Goal: Task Accomplishment & Management: Complete application form

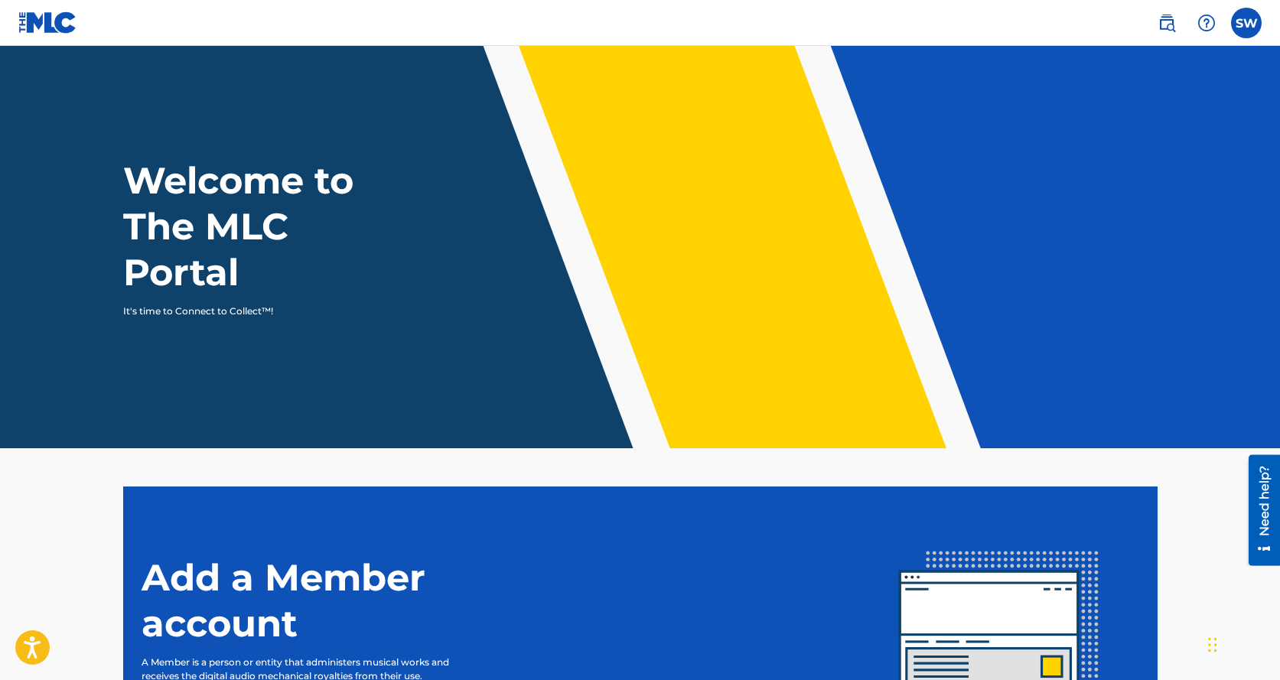
click at [517, 311] on div "Welcome to The MLC Portal It's time to Connect to Collect™!" at bounding box center [640, 238] width 1071 height 161
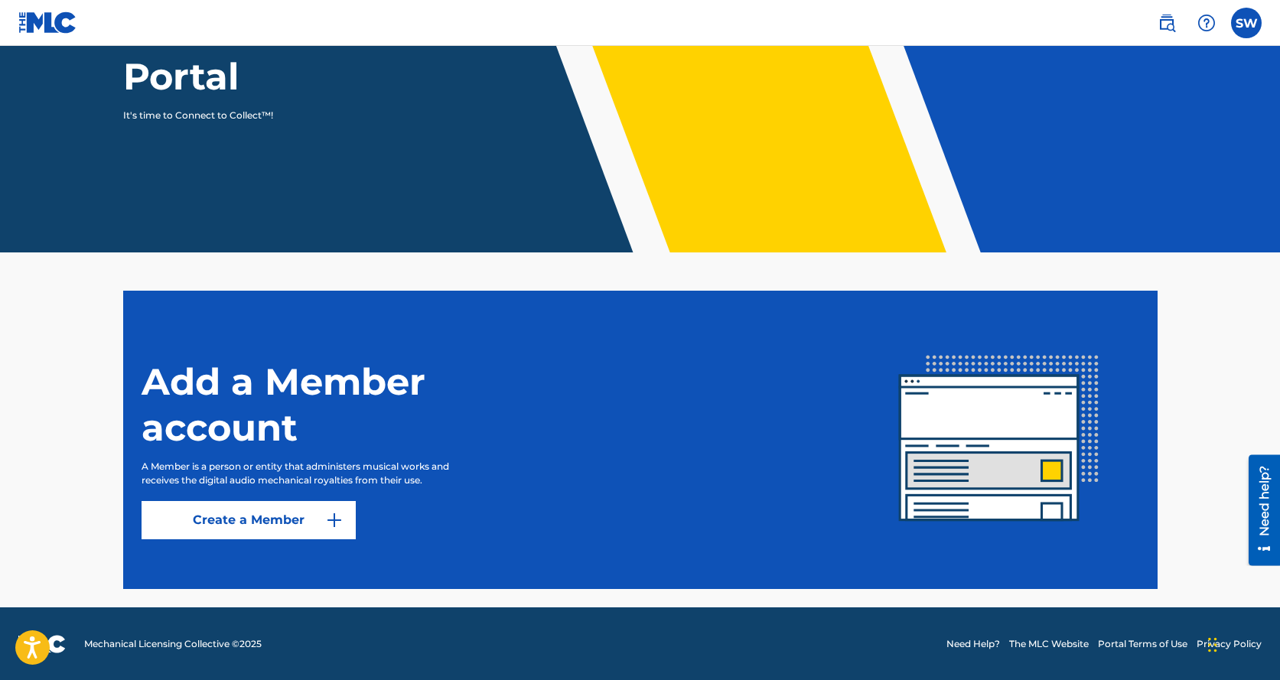
scroll to position [197, 0]
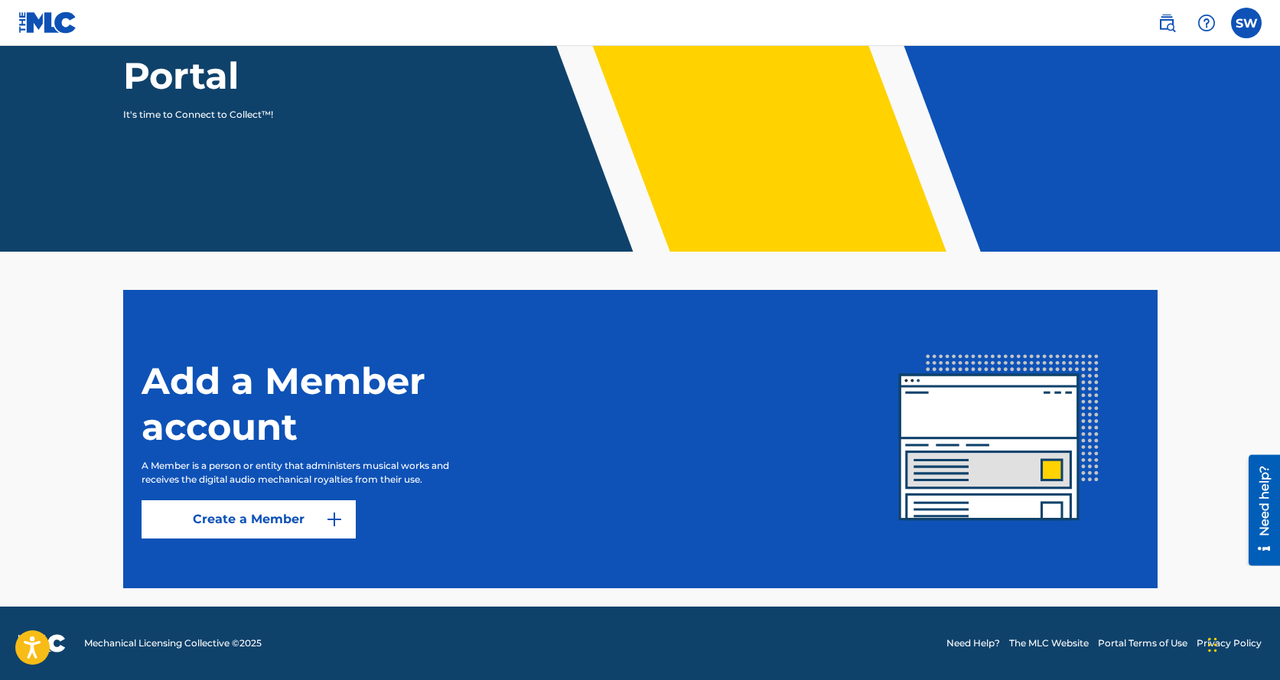
click at [232, 518] on link "Create a Member" at bounding box center [248, 519] width 214 height 38
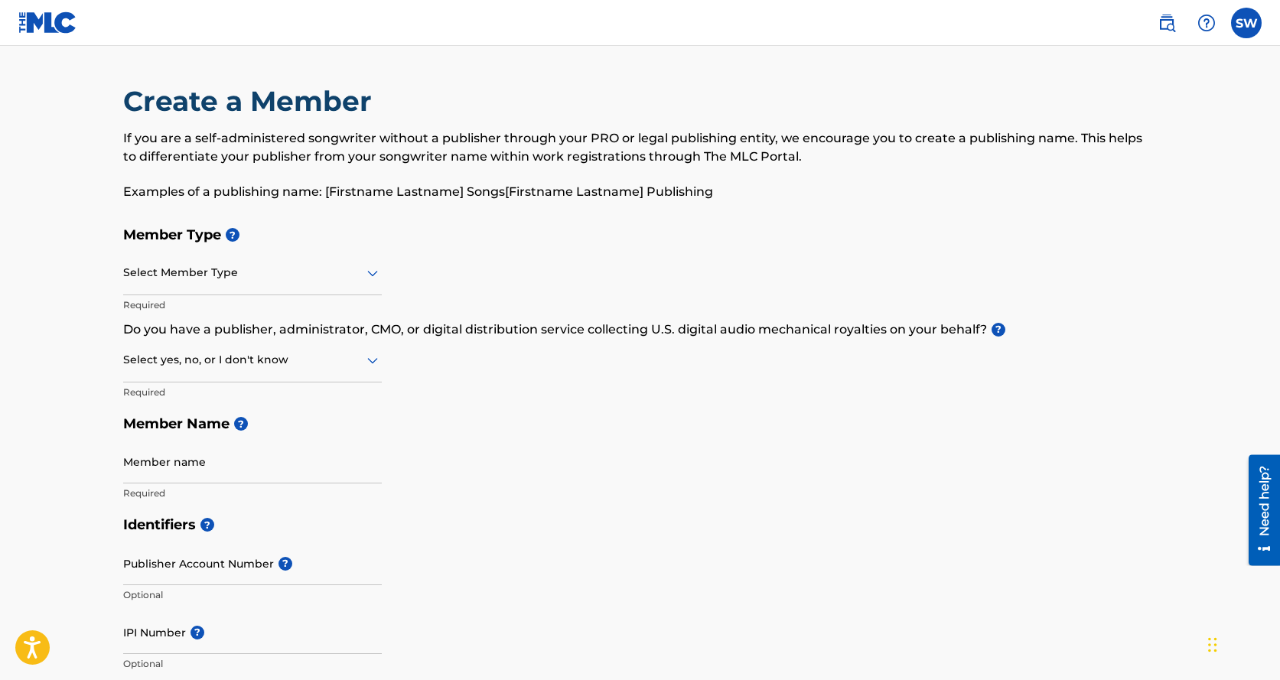
click at [372, 272] on icon at bounding box center [372, 273] width 18 height 18
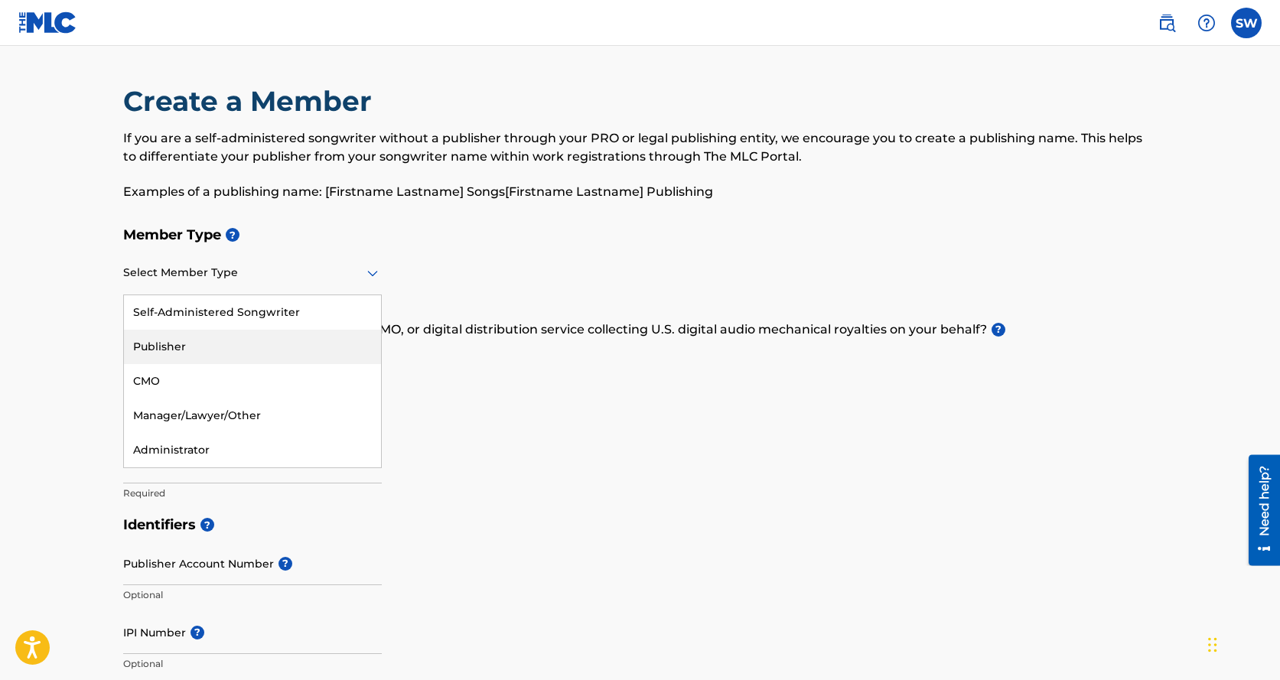
click at [154, 341] on div "Publisher" at bounding box center [252, 347] width 257 height 34
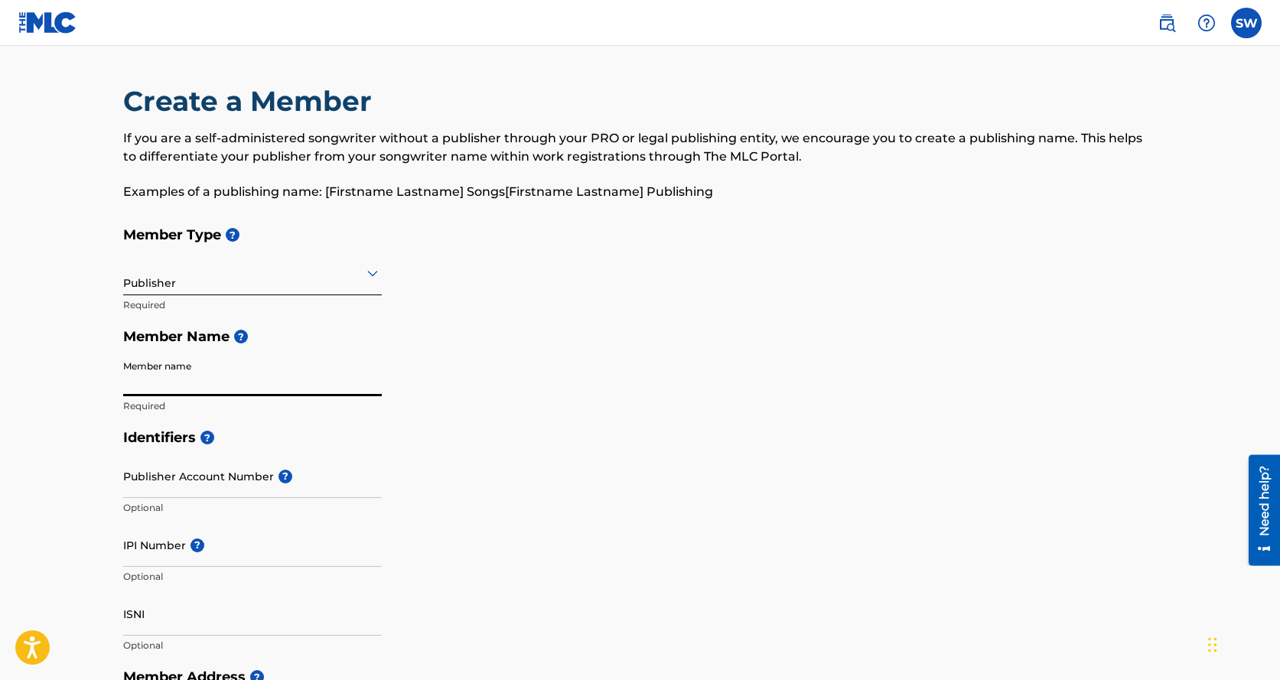
click at [164, 387] on input "Member name" at bounding box center [252, 375] width 259 height 44
type input "LAHIT LLC"
click at [161, 483] on input "Publisher Account Number ?" at bounding box center [252, 476] width 259 height 44
click at [169, 477] on input "Publisher Account Number ?" at bounding box center [252, 476] width 259 height 44
click at [264, 462] on div "Publisher Account Number ? Optional" at bounding box center [252, 488] width 259 height 69
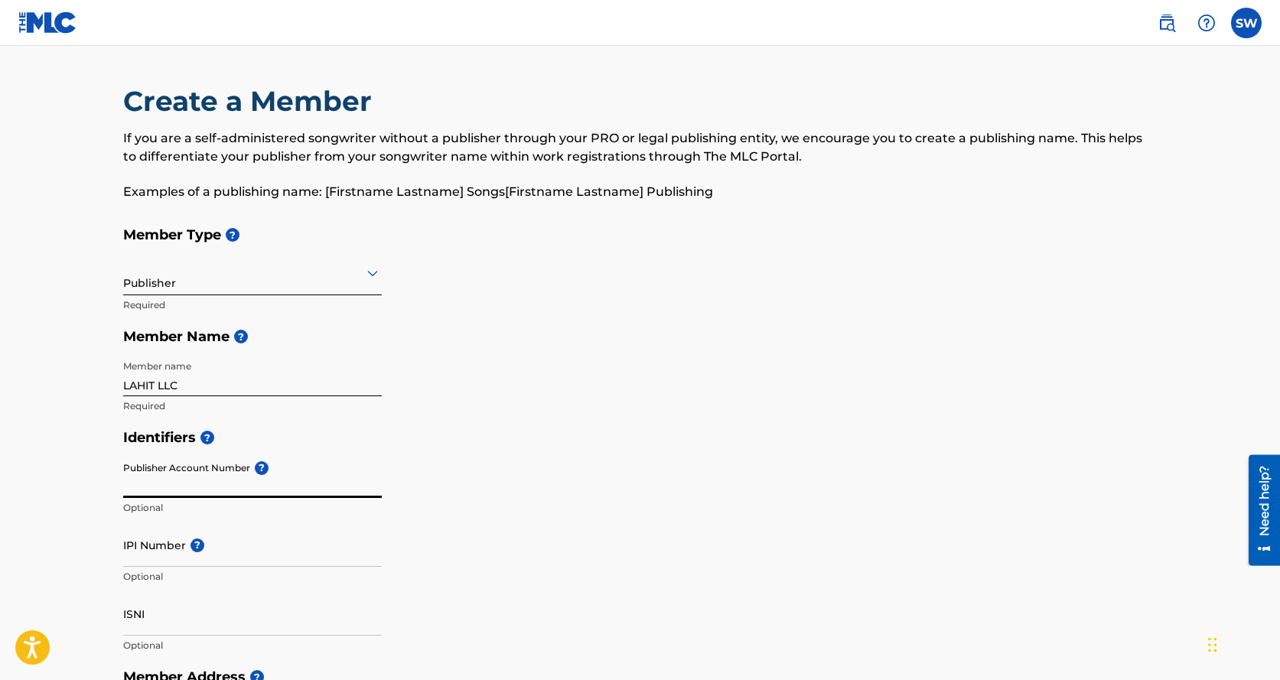
click at [264, 462] on input "Publisher Account Number ?" at bounding box center [252, 476] width 259 height 44
click at [105, 524] on div "Create a Member If you are a self-administered songwriter without a publisher t…" at bounding box center [640, 650] width 1071 height 1133
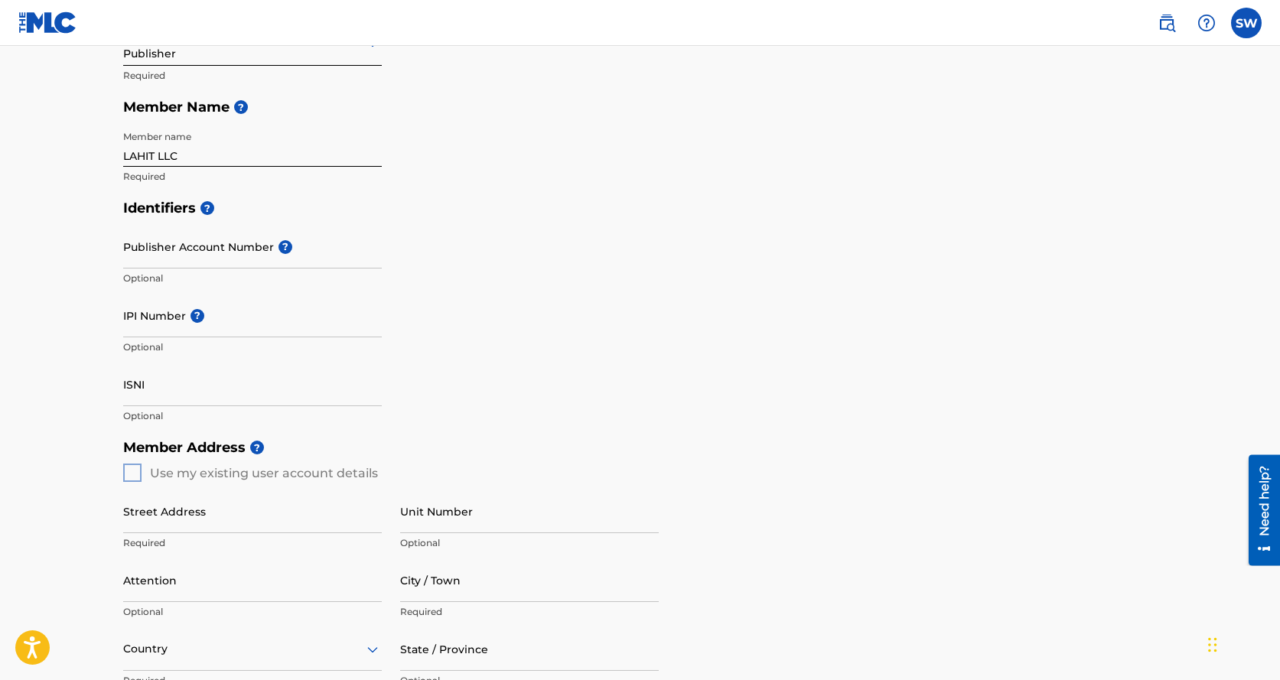
scroll to position [233, 0]
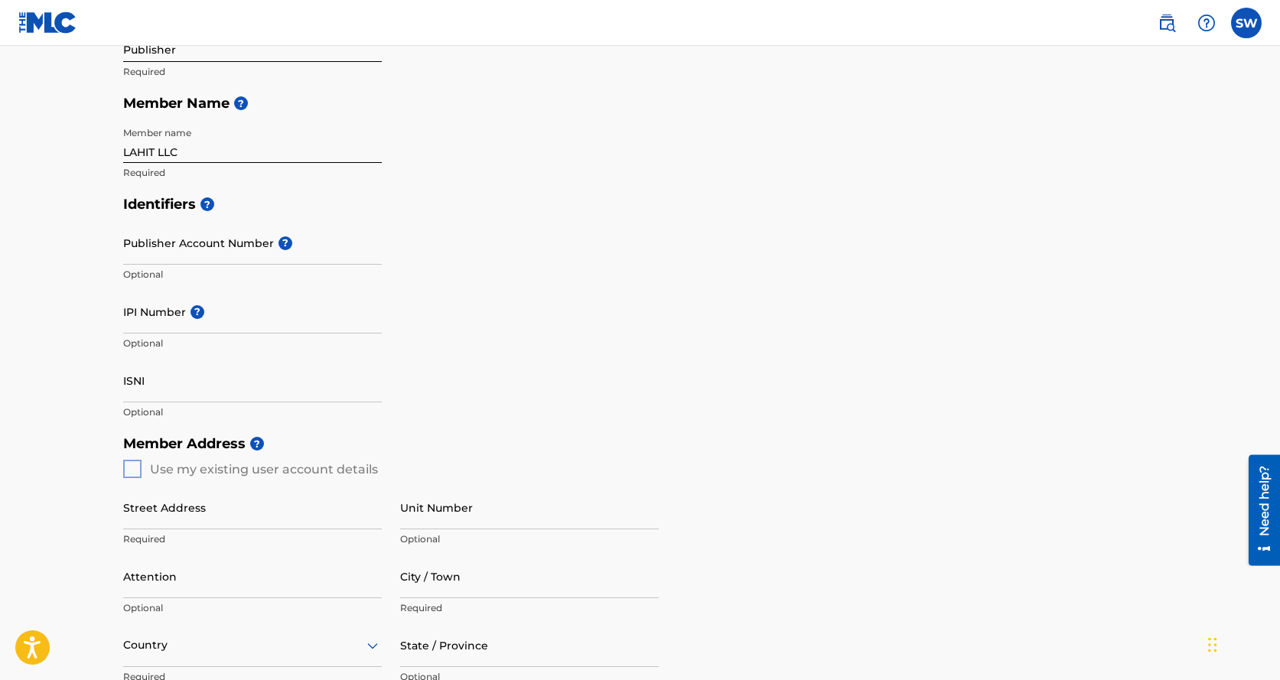
click at [135, 476] on div "Member Address ? Use my existing user account details Street Address Required U…" at bounding box center [640, 603] width 1034 height 350
click at [135, 461] on div "Member Address ? Use my existing user account details Street Address Required U…" at bounding box center [640, 603] width 1034 height 350
click at [132, 465] on div "Member Address ? Use my existing user account details Street Address Required U…" at bounding box center [640, 603] width 1034 height 350
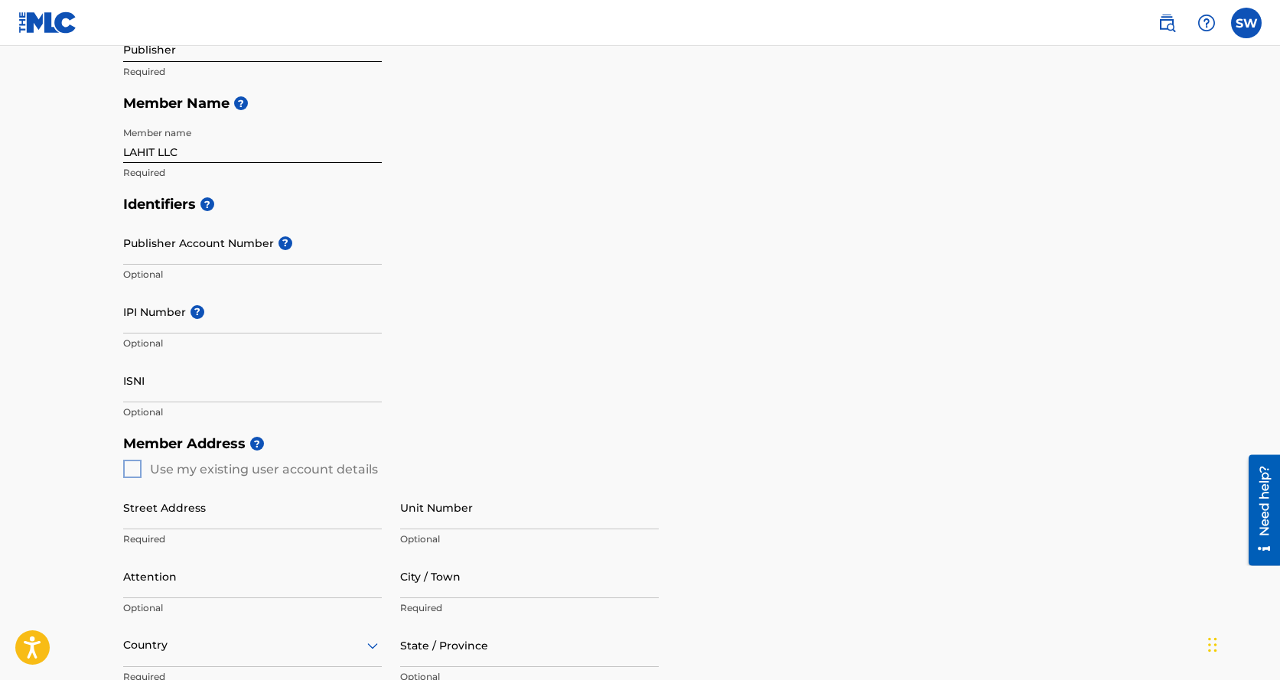
click at [132, 465] on div "Member Address ? Use my existing user account details Street Address Required U…" at bounding box center [640, 603] width 1034 height 350
click at [132, 468] on div "Member Address ? Use my existing user account details Street Address Required U…" at bounding box center [640, 603] width 1034 height 350
click at [141, 505] on input "Street Address" at bounding box center [252, 508] width 259 height 44
type input "1000 N US Hwy 1"
click at [440, 503] on input "Apt 1" at bounding box center [529, 508] width 259 height 44
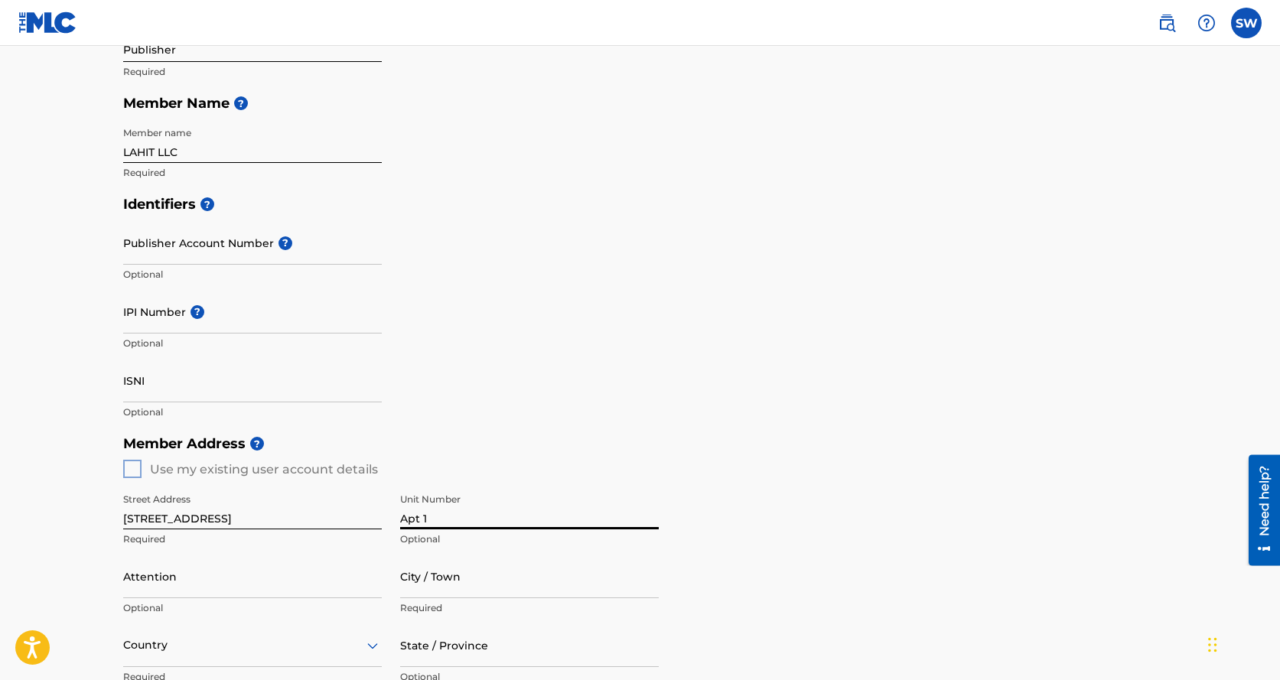
click at [431, 511] on input "Apt 1" at bounding box center [529, 508] width 259 height 44
click at [421, 519] on input "Apt 1" at bounding box center [529, 508] width 259 height 44
type input "Apt 655"
click at [471, 589] on input "City / Town" at bounding box center [529, 577] width 259 height 44
type input "Jupiter"
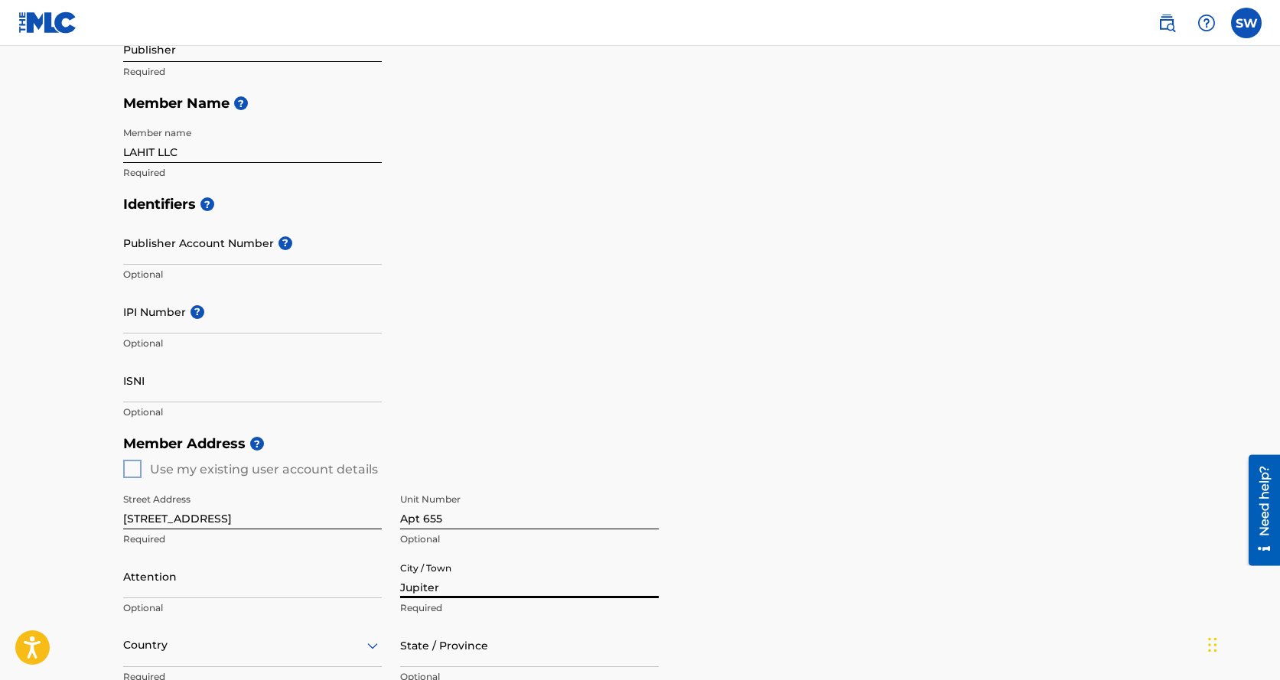
type input "[GEOGRAPHIC_DATA]"
type input "[US_STATE]"
type input "33477"
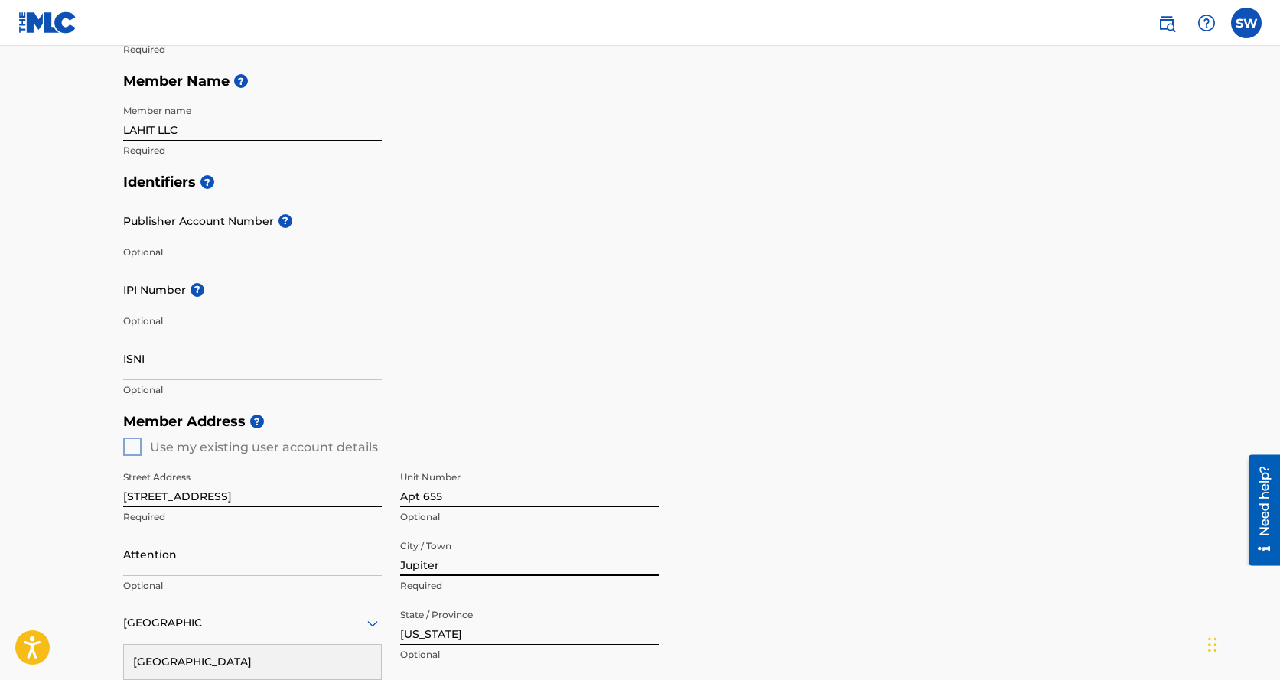
click at [191, 557] on input "Attention" at bounding box center [252, 554] width 259 height 44
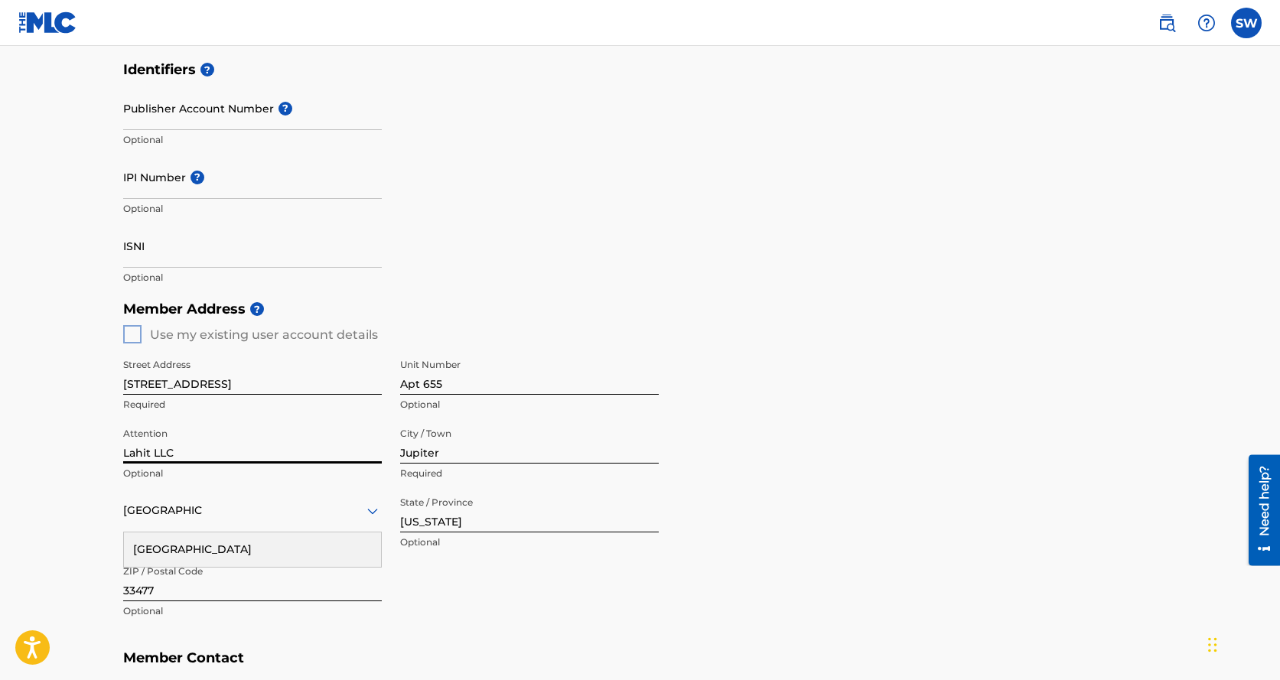
scroll to position [369, 0]
type input "Lahit LLC"
drag, startPoint x: 452, startPoint y: 521, endPoint x: 359, endPoint y: 523, distance: 92.6
click at [359, 523] on div "Street Address 1000 N US Hwy 1 Required Unit Number Apt 655 Optional Attention …" at bounding box center [390, 488] width 535 height 291
type input "Florida"
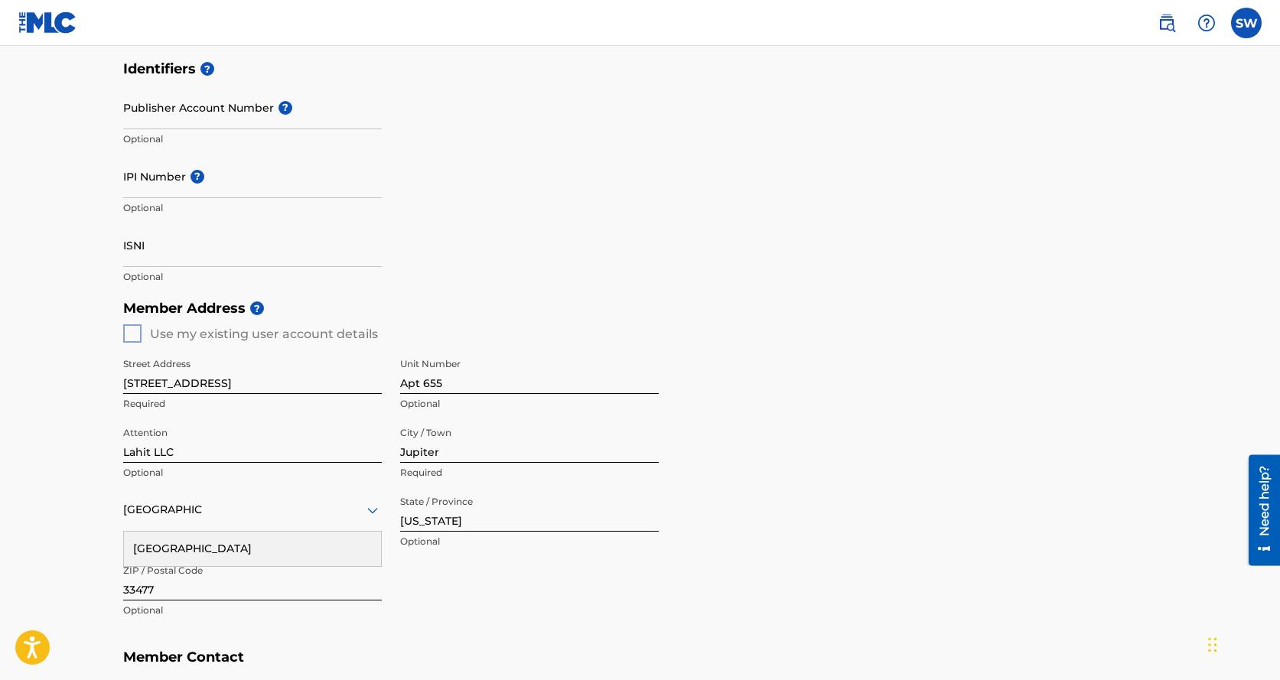
click at [83, 492] on main "Create a Member If you are a self-administered songwriter without a publisher t…" at bounding box center [640, 320] width 1280 height 1286
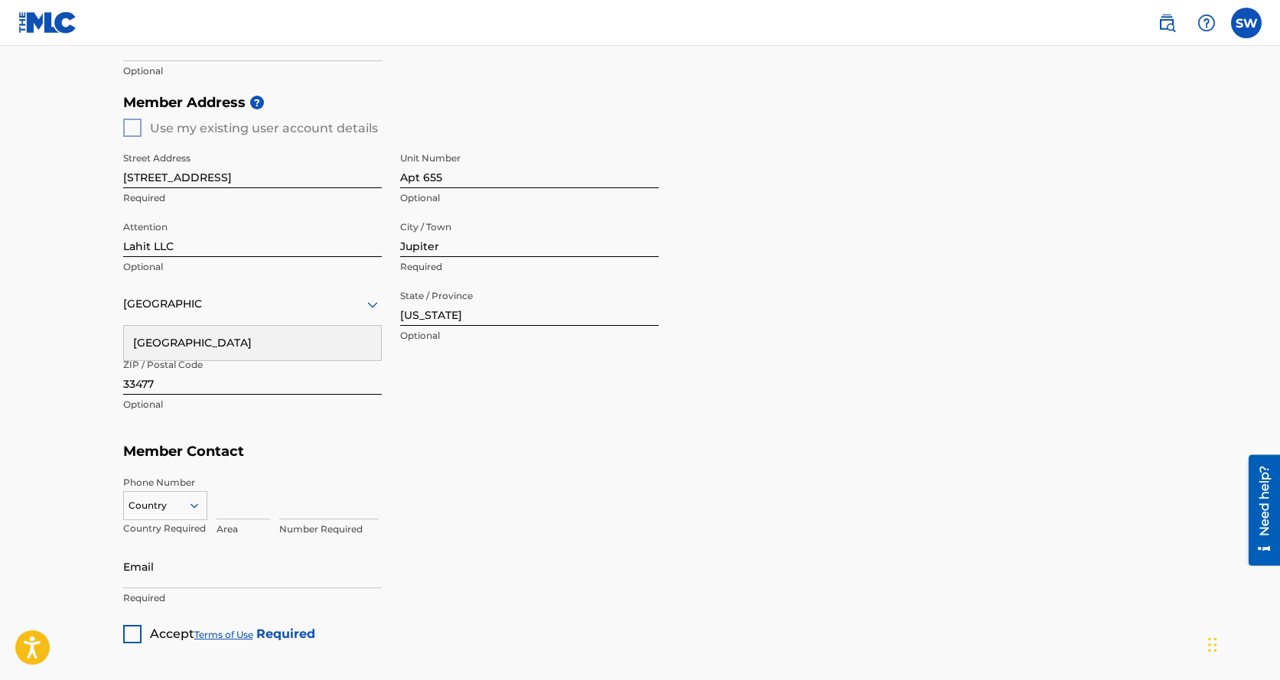
scroll to position [577, 0]
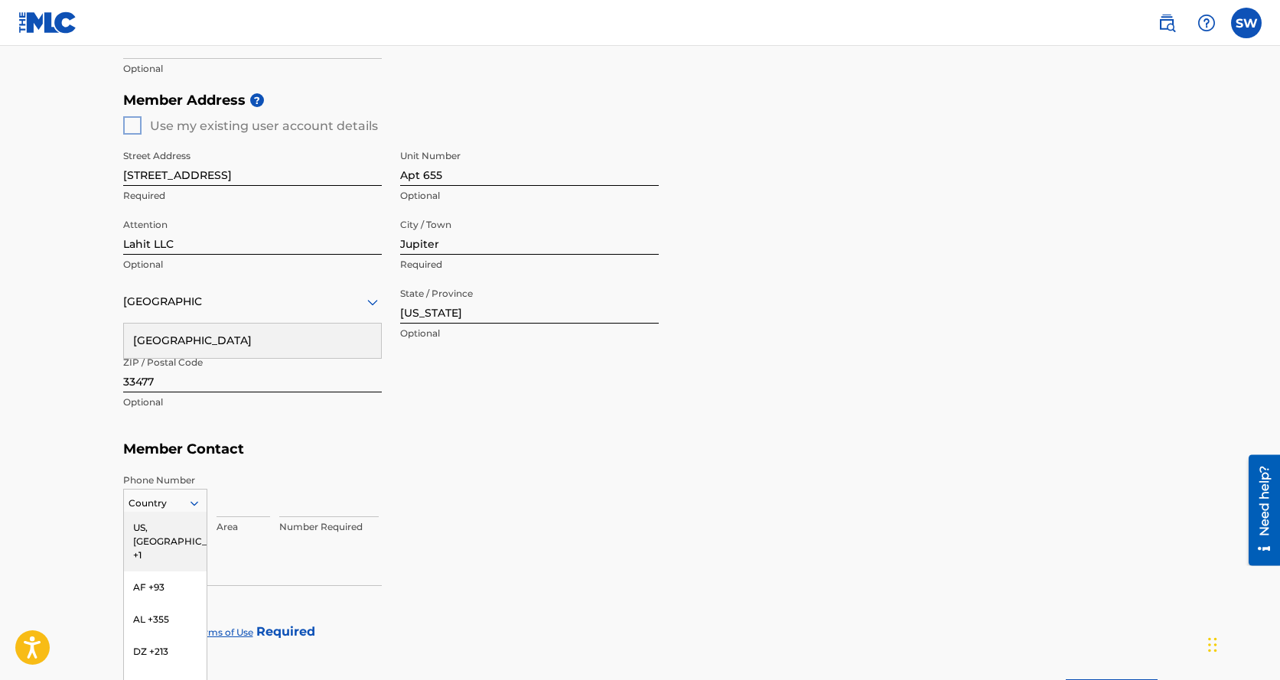
click at [197, 502] on div "US, CA +1, 1 of 216. 216 results available. Use Up and Down to choose options, …" at bounding box center [165, 500] width 84 height 23
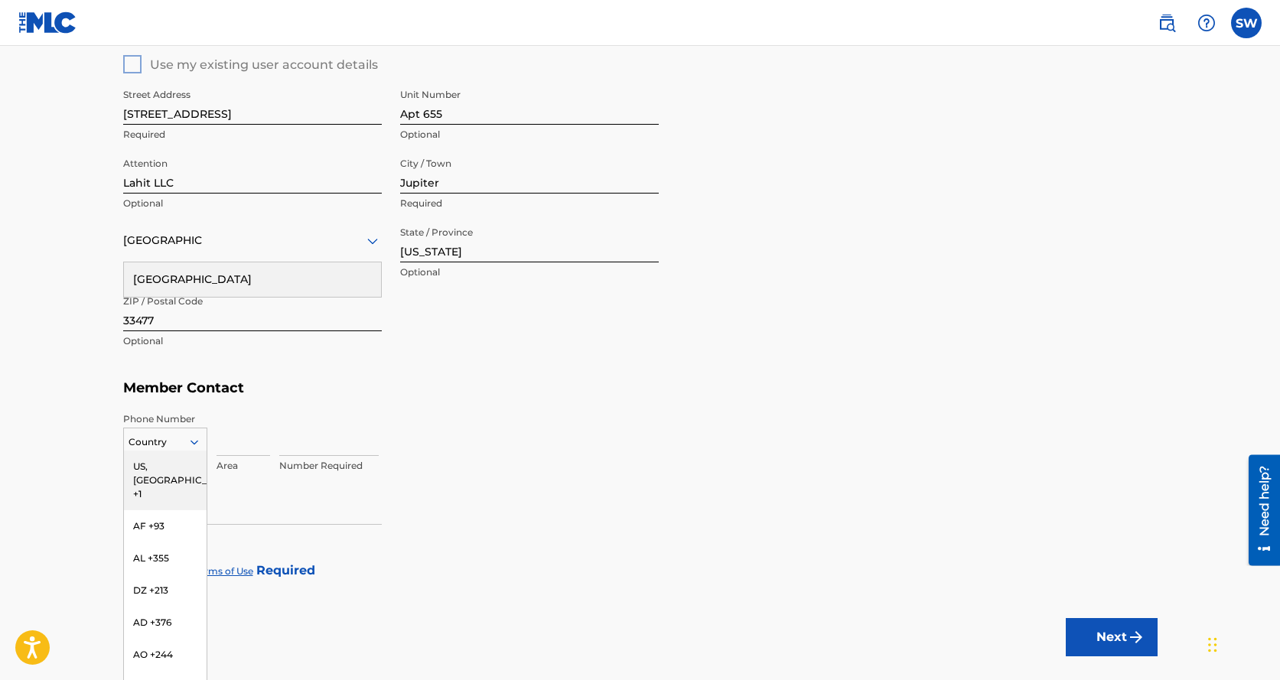
click at [166, 460] on div "US, CA +1" at bounding box center [165, 480] width 83 height 60
click at [236, 441] on input at bounding box center [243, 434] width 54 height 44
type input "917"
type input "4003029"
type input "[EMAIL_ADDRESS][DOMAIN_NAME]"
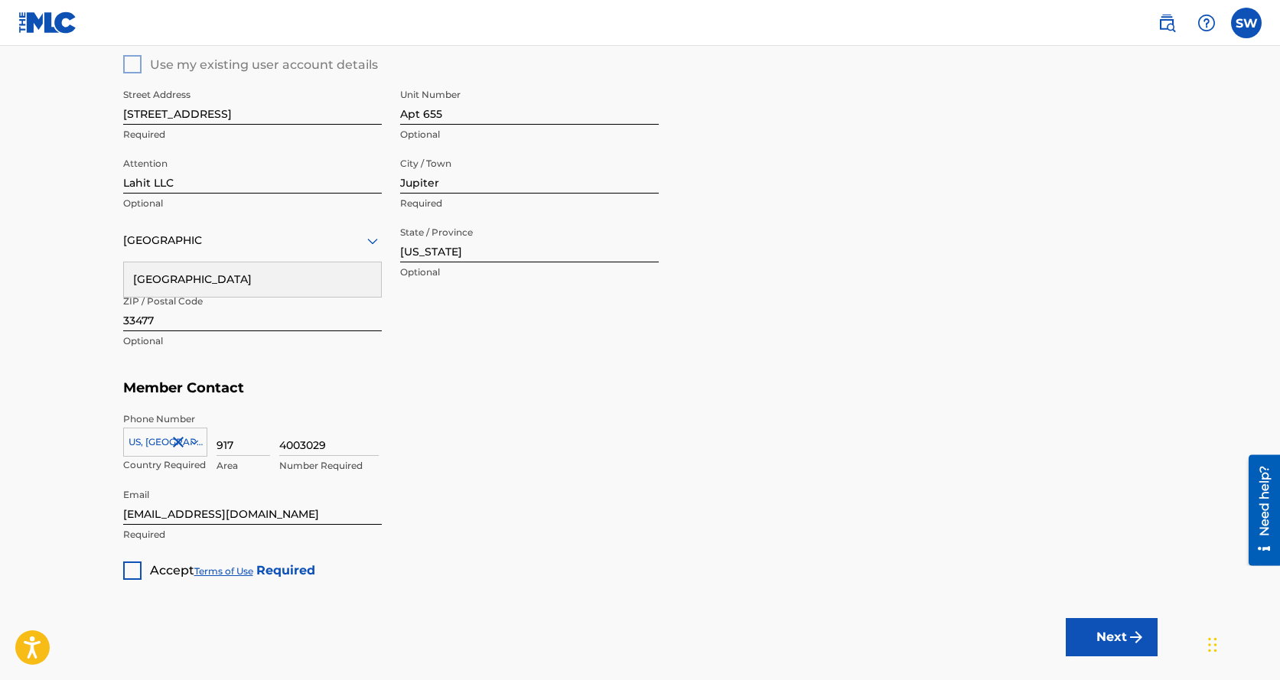
click at [130, 569] on div at bounding box center [132, 570] width 18 height 18
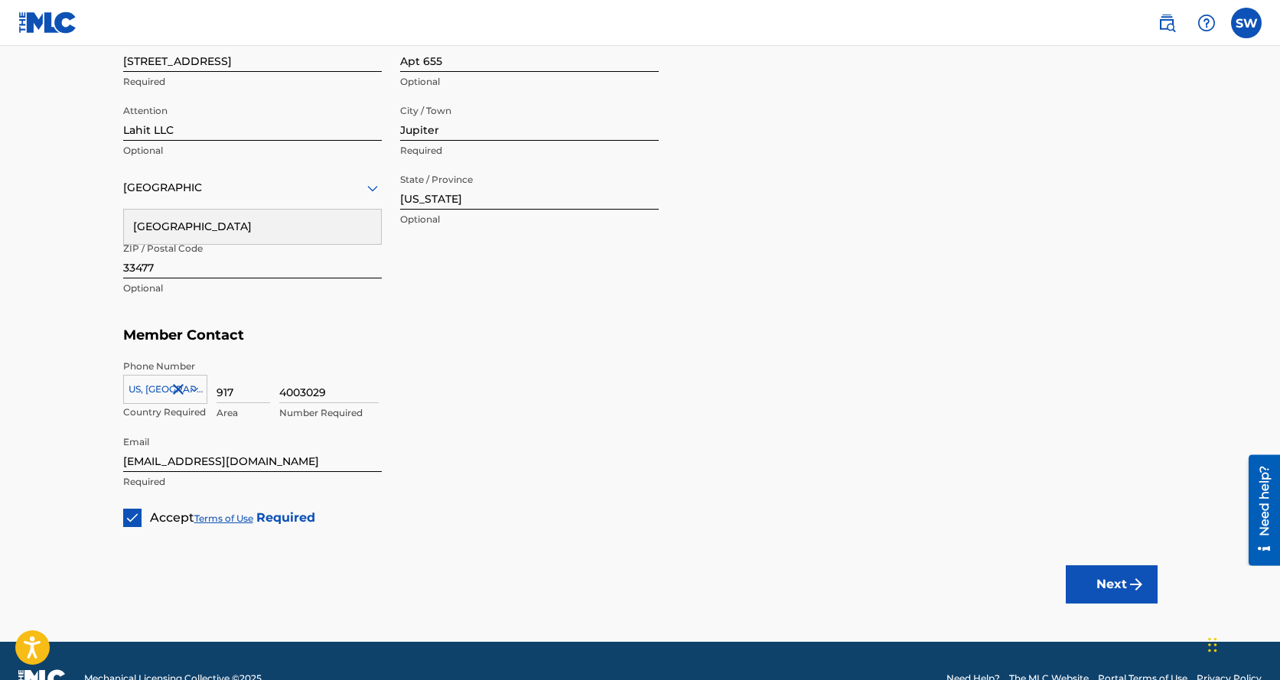
scroll to position [725, 0]
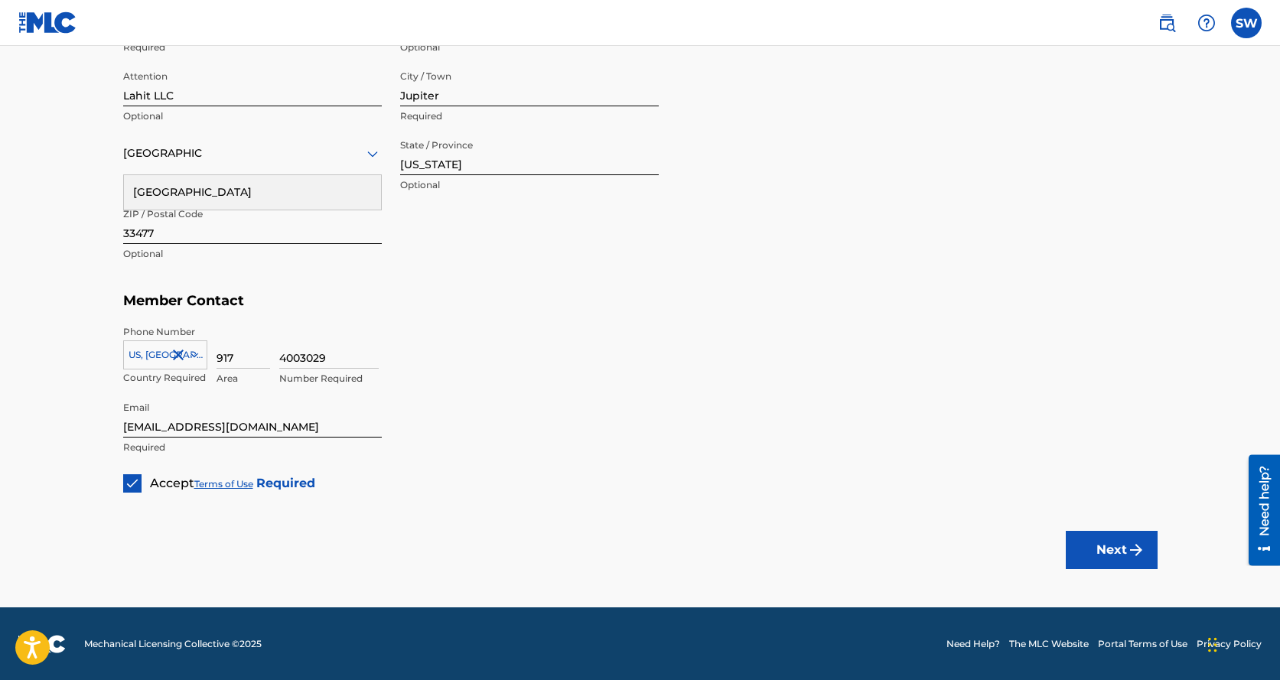
click at [1120, 551] on button "Next" at bounding box center [1111, 550] width 92 height 38
click at [371, 152] on icon at bounding box center [372, 154] width 18 height 18
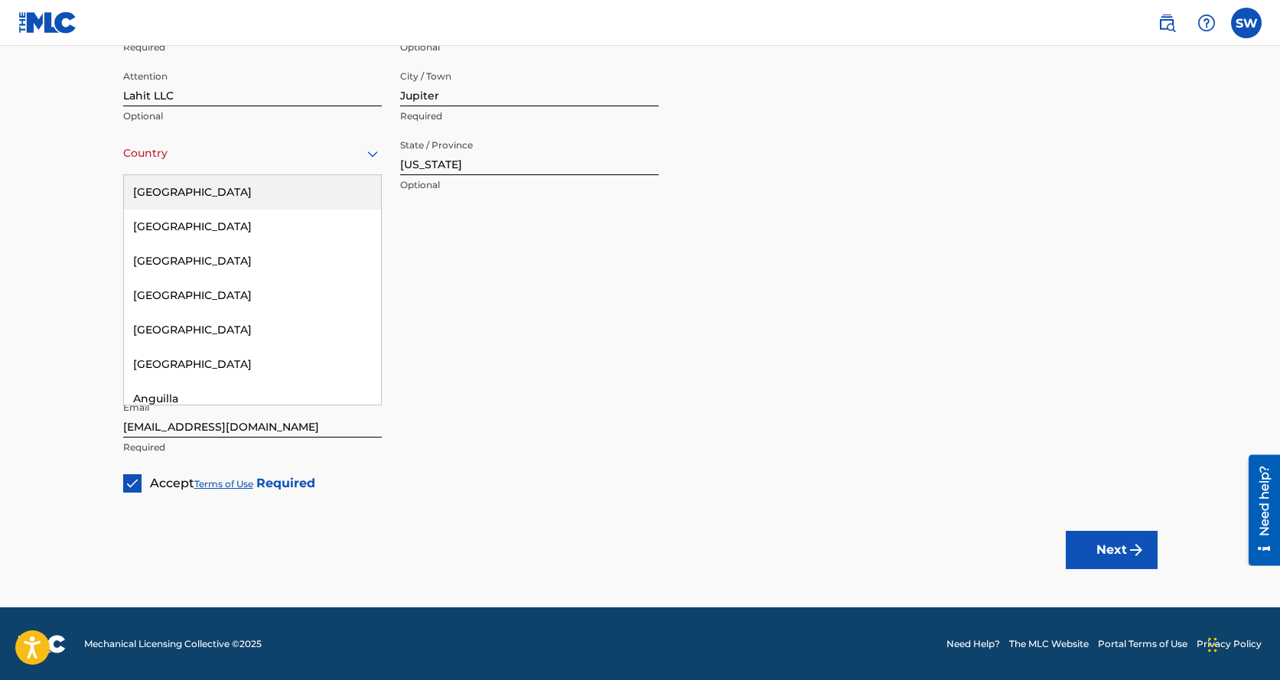
click at [211, 184] on div "[GEOGRAPHIC_DATA]" at bounding box center [252, 192] width 257 height 34
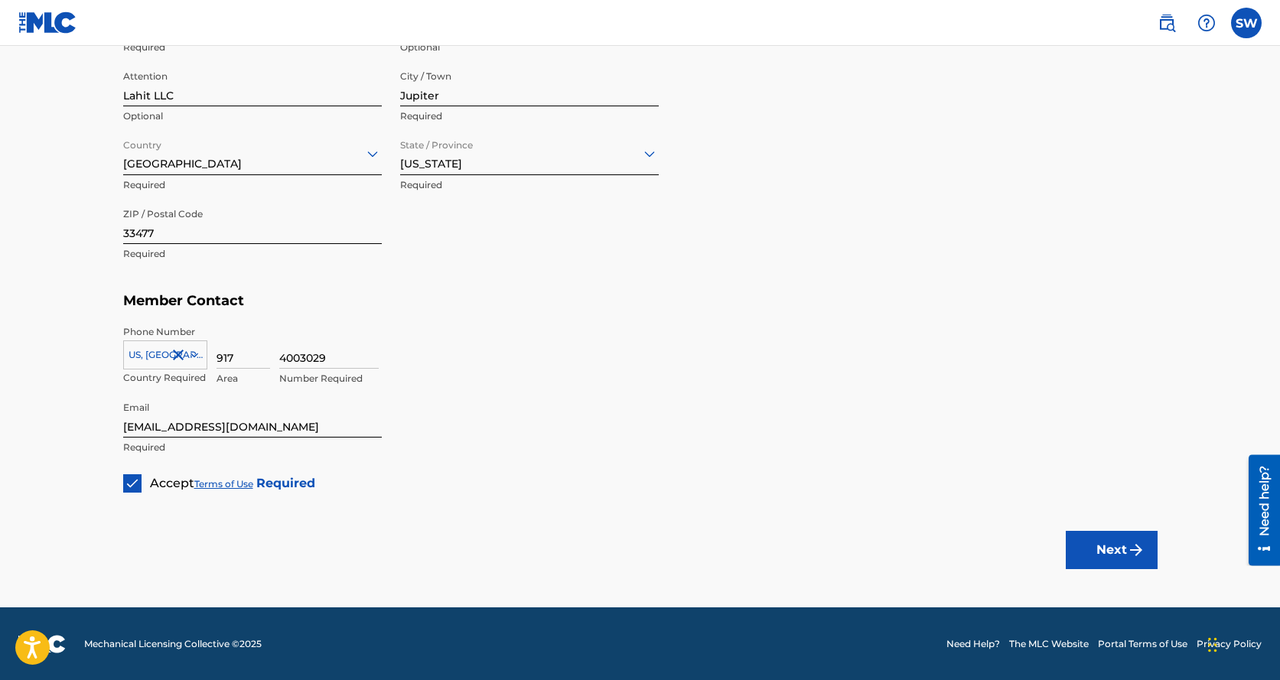
click at [1106, 550] on button "Next" at bounding box center [1111, 550] width 92 height 38
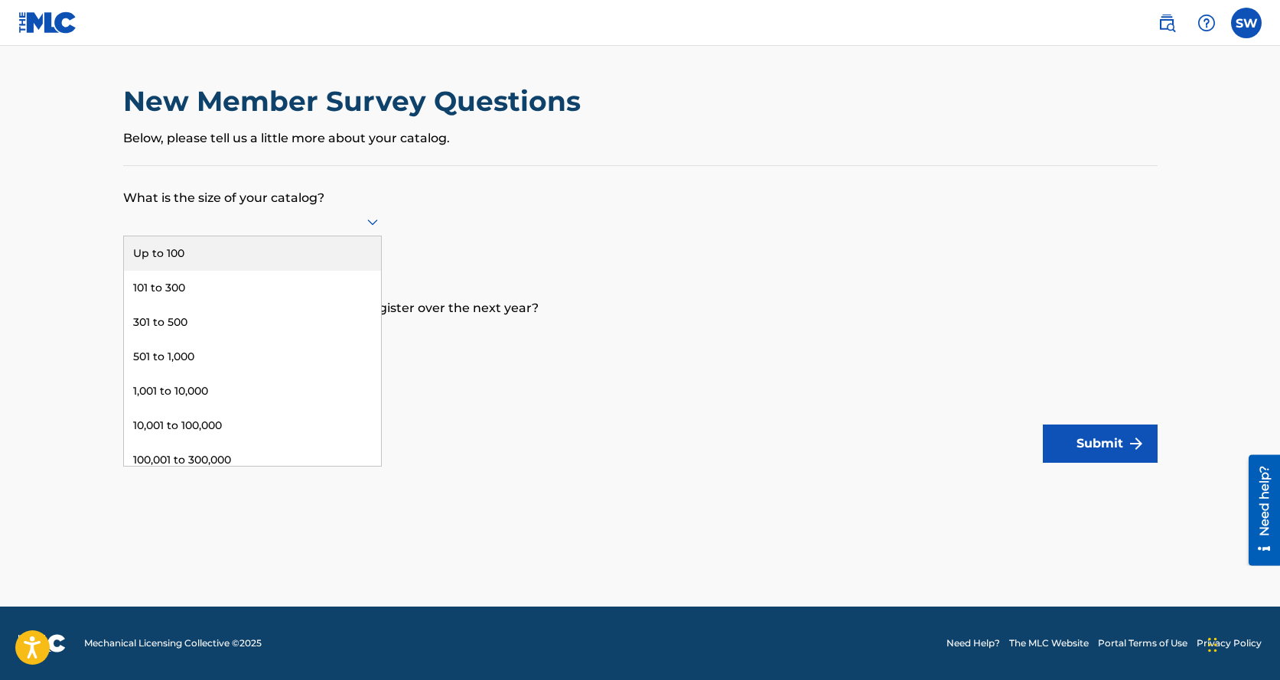
click at [372, 223] on icon at bounding box center [372, 223] width 11 height 6
click at [158, 256] on div "Up to 100" at bounding box center [252, 253] width 257 height 34
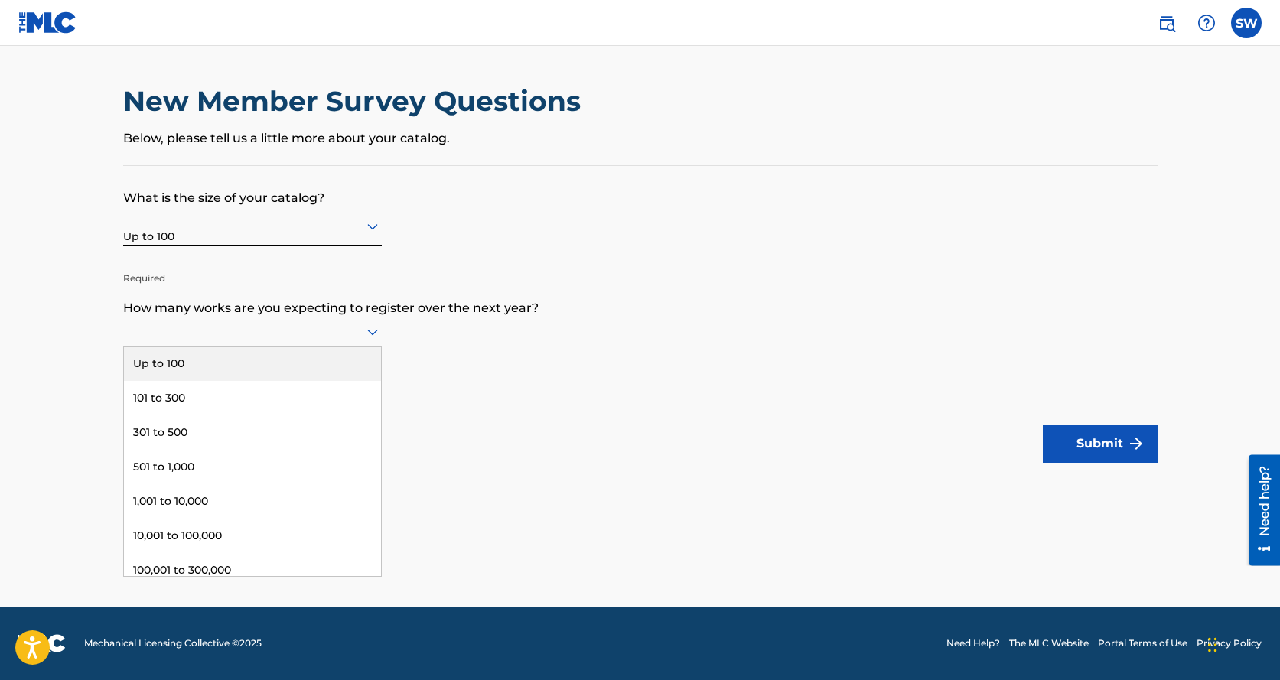
click at [372, 331] on icon at bounding box center [372, 332] width 18 height 18
click at [174, 363] on div "Up to 100" at bounding box center [252, 363] width 257 height 34
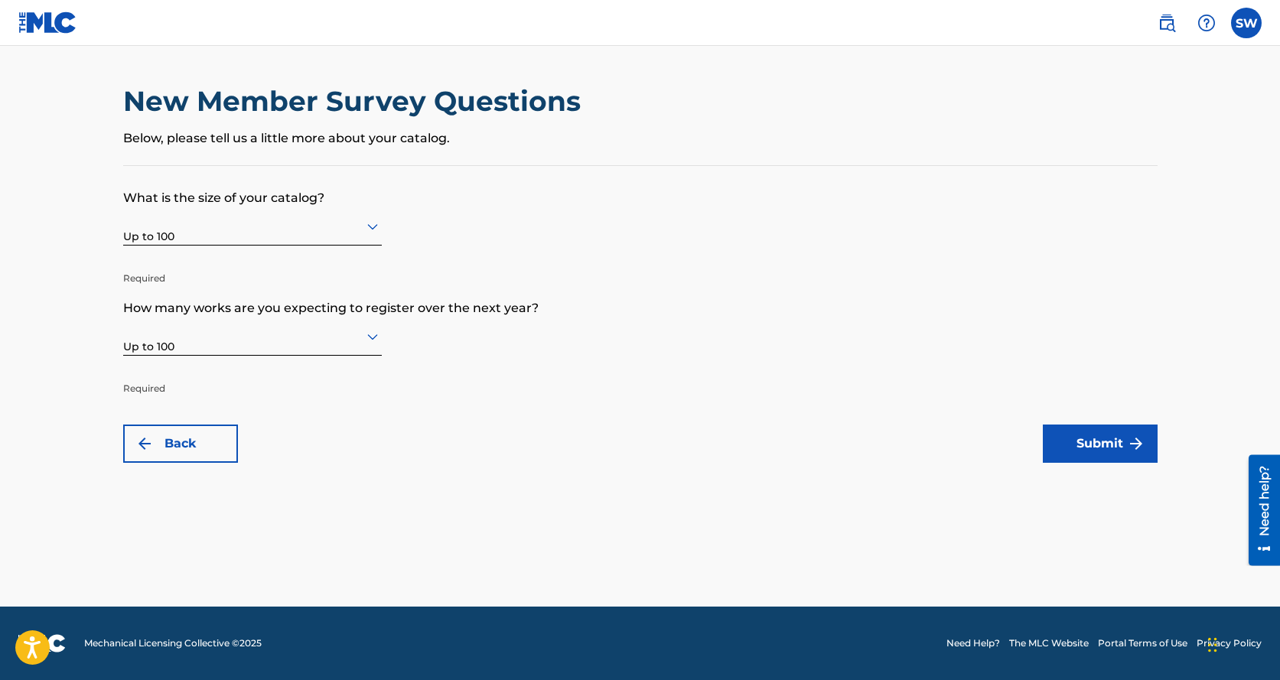
click at [1107, 443] on button "Submit" at bounding box center [1099, 443] width 115 height 38
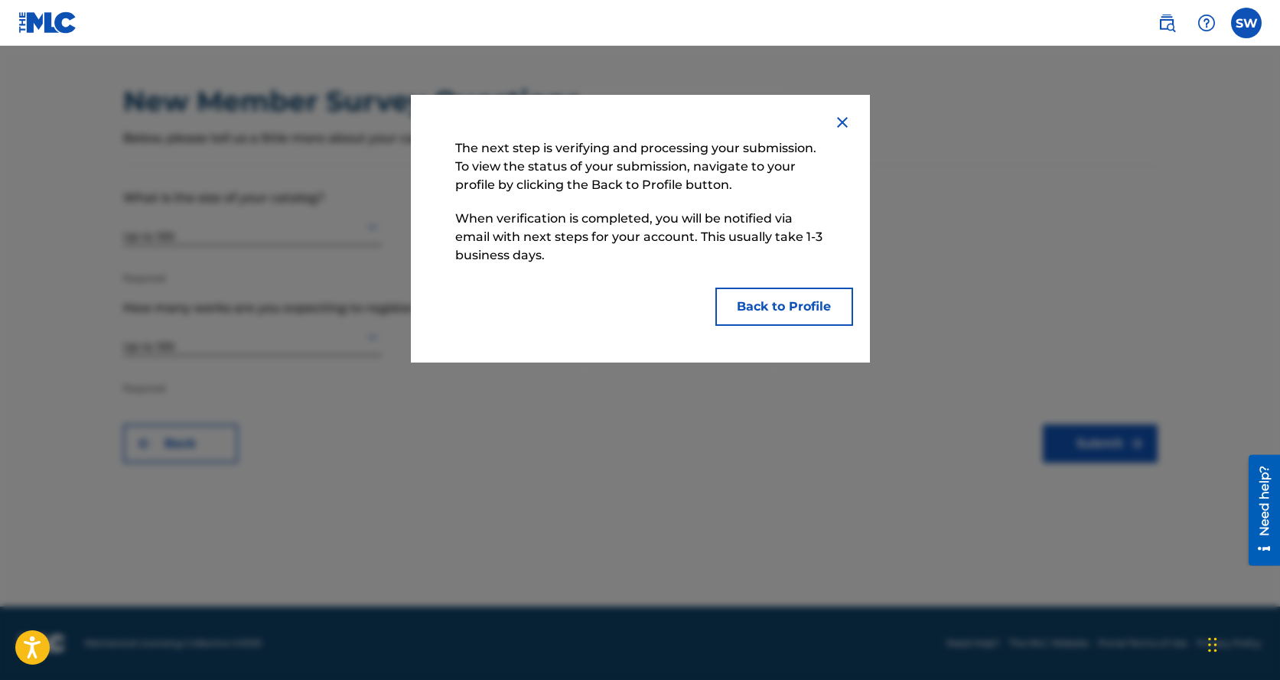
click at [837, 128] on img at bounding box center [842, 122] width 18 height 18
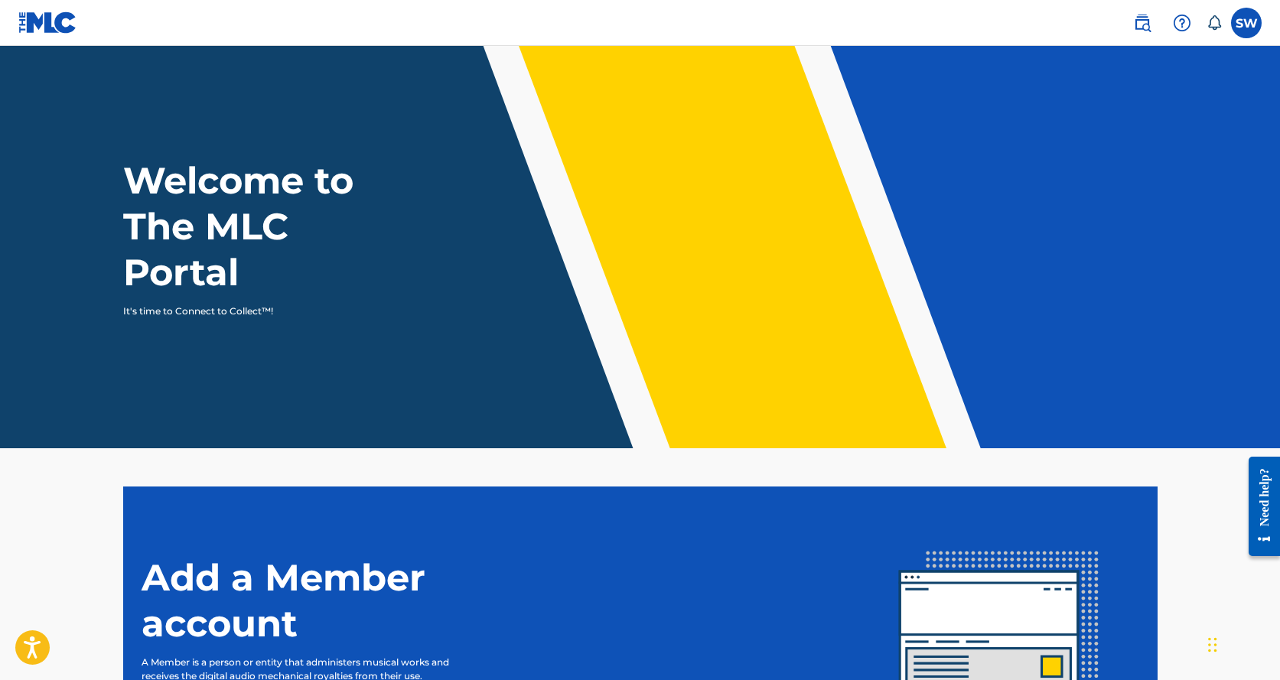
click at [1247, 27] on label at bounding box center [1246, 23] width 31 height 31
click at [1246, 23] on input "SW [PERSON_NAME] [EMAIL_ADDRESS][DOMAIN_NAME] Notification Preferences Profile …" at bounding box center [1246, 23] width 0 height 0
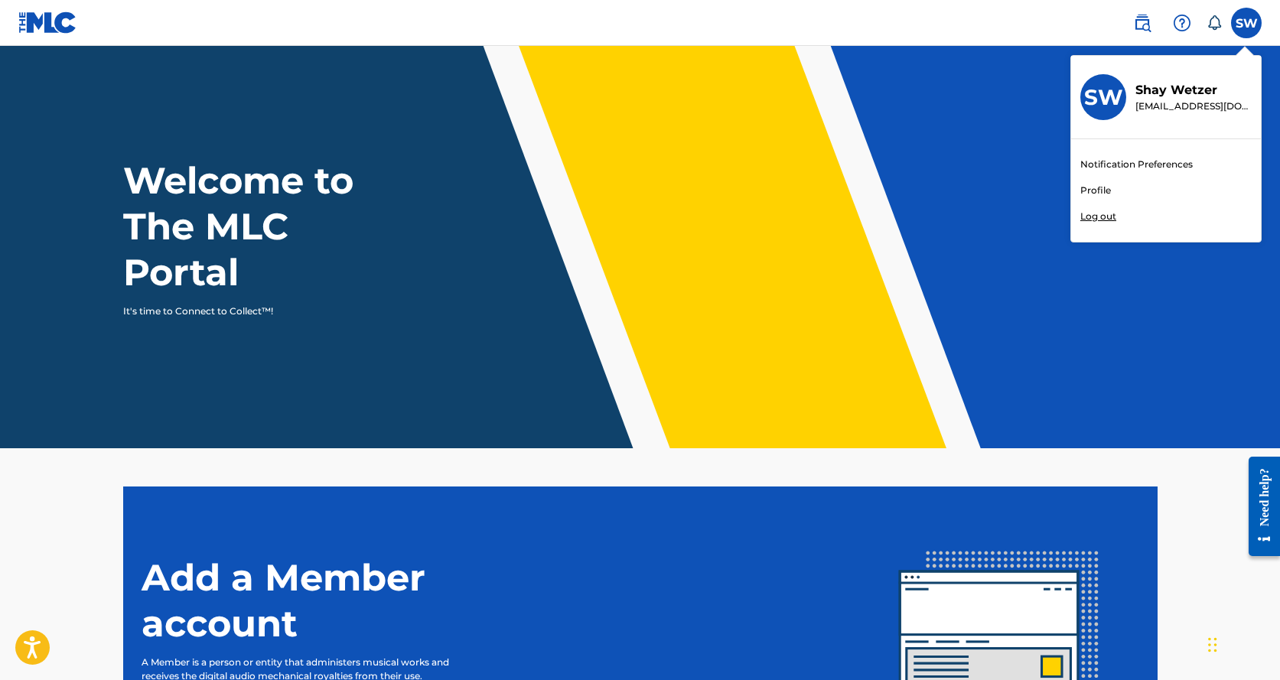
click at [1094, 186] on link "Profile" at bounding box center [1095, 191] width 31 height 14
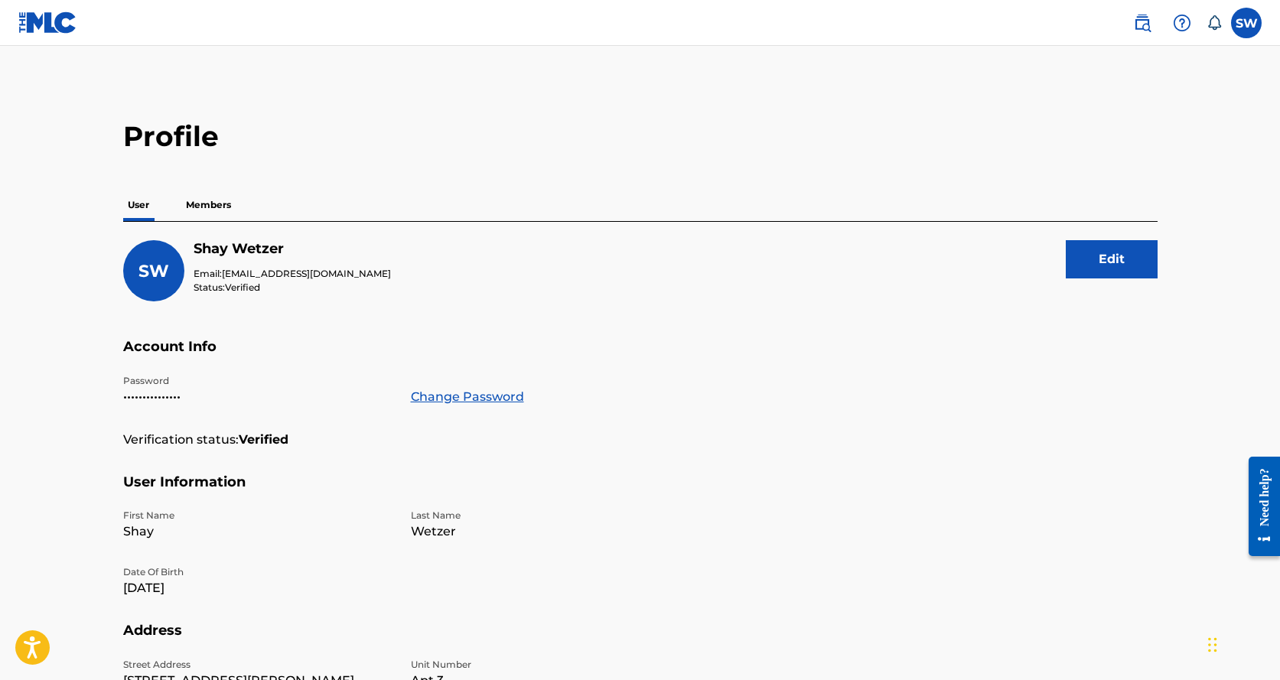
click at [230, 203] on p "Members" at bounding box center [208, 205] width 54 height 32
